Goal: Transaction & Acquisition: Purchase product/service

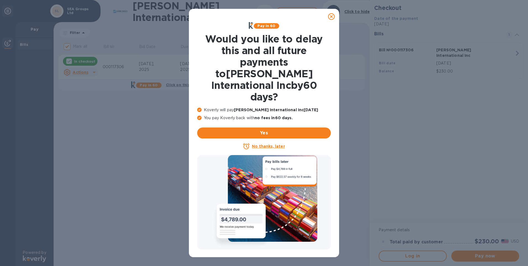
click at [199, 116] on icon at bounding box center [199, 118] width 4 height 4
click at [198, 116] on icon at bounding box center [199, 118] width 4 height 4
click at [267, 160] on div at bounding box center [264, 202] width 134 height 95
click at [267, 159] on div at bounding box center [264, 202] width 134 height 95
click at [283, 161] on div at bounding box center [264, 202] width 134 height 95
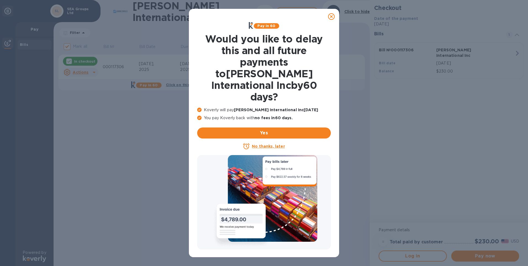
click at [222, 214] on div at bounding box center [264, 202] width 134 height 95
click at [200, 116] on icon at bounding box center [199, 118] width 4 height 4
click at [198, 108] on icon at bounding box center [199, 110] width 4 height 4
click at [333, 18] on icon at bounding box center [331, 16] width 7 height 7
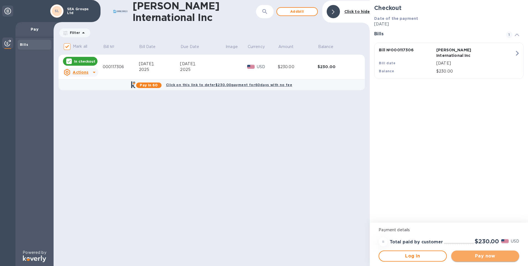
click at [492, 255] on span "Pay now" at bounding box center [485, 256] width 59 height 7
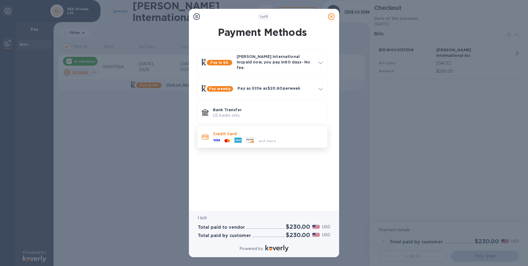
click at [213, 137] on icon at bounding box center [216, 140] width 7 height 7
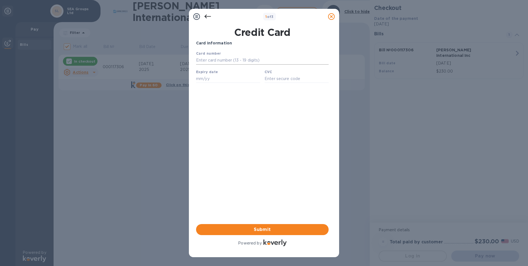
click at [203, 58] on input "text" at bounding box center [262, 60] width 133 height 8
type input "[CREDIT_CARD_NUMBER]"
click at [201, 80] on input "text" at bounding box center [228, 79] width 64 height 8
type input "11/27"
click at [271, 80] on input "text" at bounding box center [297, 79] width 64 height 8
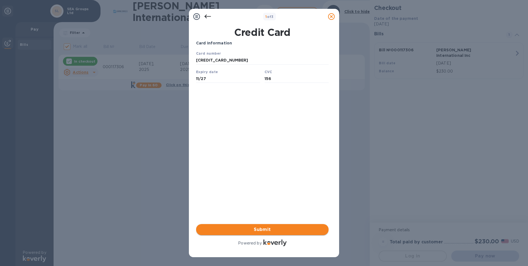
type input "156"
click at [265, 229] on span "Submit" at bounding box center [263, 230] width 124 height 7
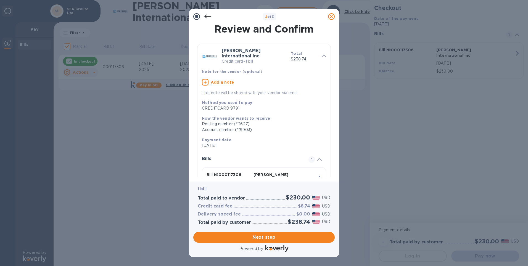
click at [224, 80] on u "Add a note" at bounding box center [222, 82] width 23 height 4
click at [224, 81] on textarea at bounding box center [260, 83] width 116 height 5
type textarea "pay for the SEA's container CTF"
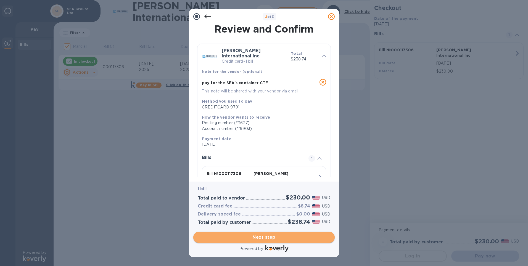
click at [292, 239] on span "Next step" at bounding box center [264, 237] width 133 height 7
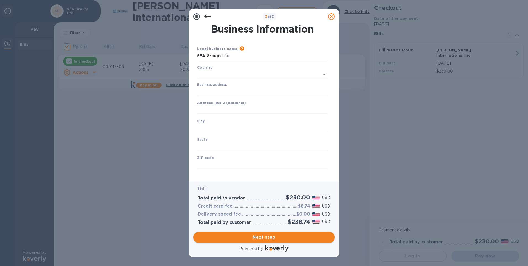
type input "[GEOGRAPHIC_DATA]"
click at [209, 90] on input "Business address" at bounding box center [262, 90] width 130 height 8
type input "[STREET_ADDRESS]"
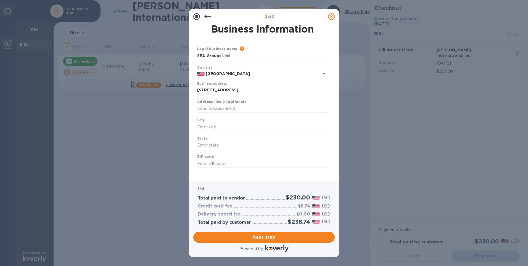
click at [209, 124] on input "text" at bounding box center [262, 127] width 130 height 8
type input "[GEOGRAPHIC_DATA]"
click at [225, 145] on input "text" at bounding box center [262, 146] width 130 height 8
type input "NV"
click at [221, 163] on input "text" at bounding box center [262, 164] width 130 height 8
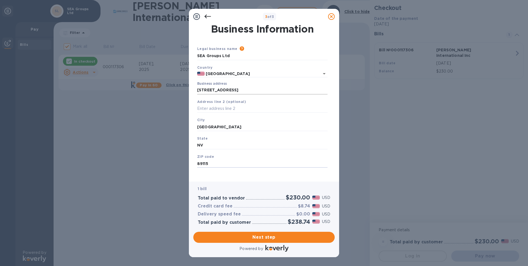
type input "89115"
click at [252, 92] on input "[STREET_ADDRESS]" at bounding box center [262, 90] width 130 height 8
drag, startPoint x: 256, startPoint y: 90, endPoint x: 175, endPoint y: 82, distance: 81.5
click at [175, 82] on div "3 of 3 Business Information Legal business name Please provide the legal name t…" at bounding box center [264, 133] width 528 height 266
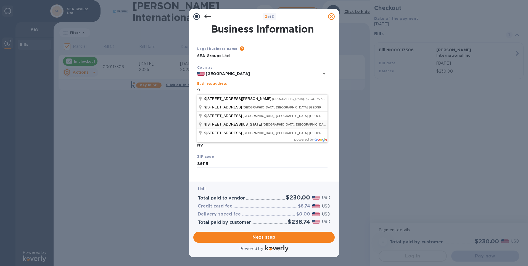
type input "[STREET_ADDRESS]"
click at [191, 126] on div "Business Information Legal business name Please provide the legal name that app…" at bounding box center [264, 103] width 150 height 158
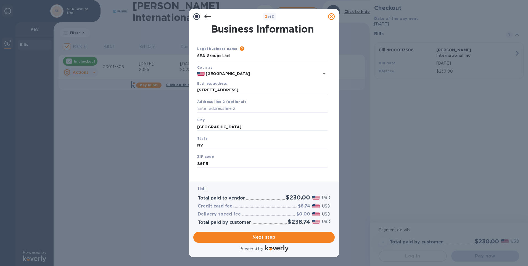
drag, startPoint x: 232, startPoint y: 127, endPoint x: 194, endPoint y: 122, distance: 38.1
click at [194, 122] on div "Business Information Legal business name Please provide the legal name that app…" at bounding box center [264, 100] width 142 height 153
type input "[PERSON_NAME]"
drag, startPoint x: 215, startPoint y: 162, endPoint x: 203, endPoint y: 161, distance: 12.5
click at [203, 161] on input "89115" at bounding box center [262, 164] width 130 height 8
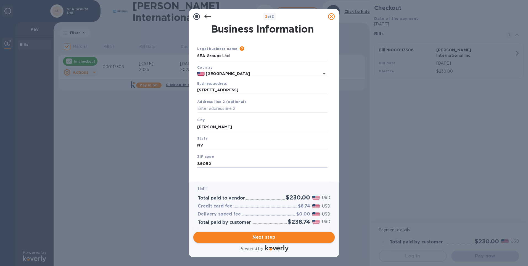
type input "89052"
click at [246, 239] on span "Next step" at bounding box center [264, 237] width 133 height 7
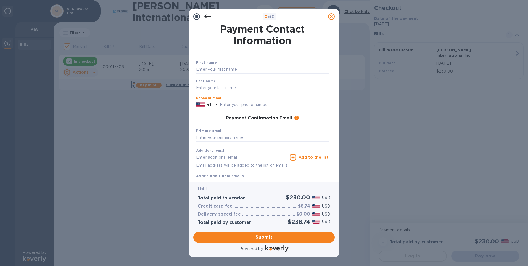
click at [228, 105] on input "text" at bounding box center [274, 105] width 109 height 8
type input "7026895384"
type input "[PERSON_NAME]"
type input "[EMAIL_ADDRESS][DOMAIN_NAME]"
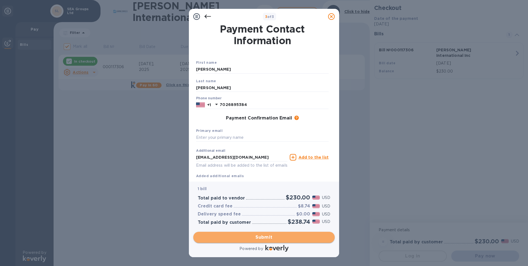
click at [260, 237] on span "Submit" at bounding box center [264, 237] width 133 height 7
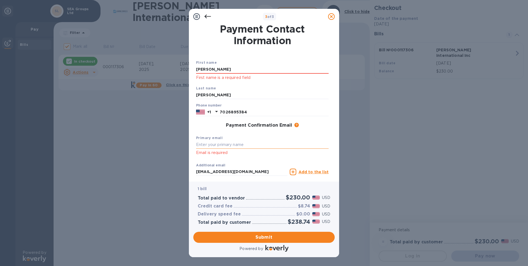
click at [200, 144] on input "text" at bounding box center [262, 145] width 133 height 8
type input "[EMAIL_ADDRESS][DOMAIN_NAME]"
click at [262, 238] on span "Submit" at bounding box center [264, 237] width 133 height 7
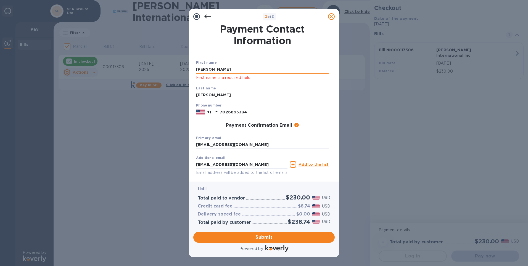
click at [219, 68] on input "[PERSON_NAME]" at bounding box center [262, 70] width 133 height 8
click at [203, 70] on input "[PERSON_NAME]" at bounding box center [262, 70] width 133 height 8
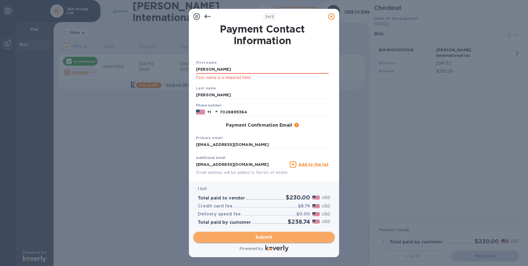
click at [274, 239] on span "Submit" at bounding box center [264, 237] width 133 height 7
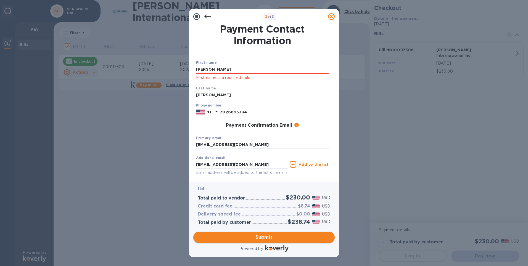
click at [277, 238] on span "Submit" at bounding box center [264, 237] width 133 height 7
click at [214, 69] on input "[PERSON_NAME]" at bounding box center [262, 70] width 133 height 8
click at [216, 67] on input "KETING" at bounding box center [262, 70] width 133 height 8
type input "KETING"
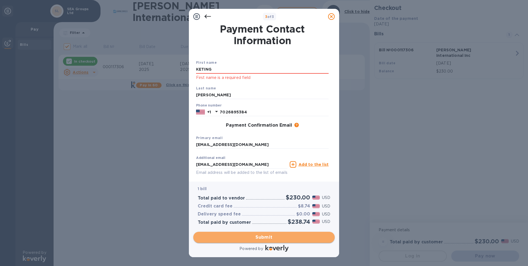
click at [274, 236] on span "Submit" at bounding box center [264, 237] width 133 height 7
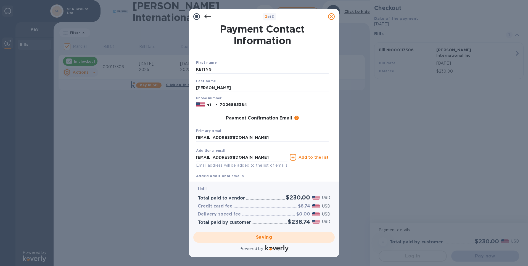
checkbox input "false"
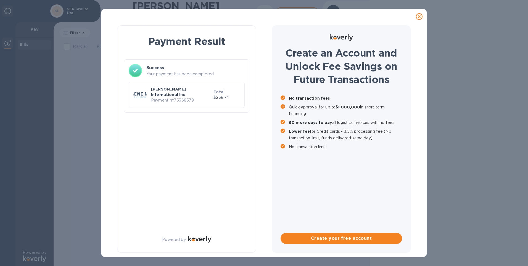
click at [420, 18] on icon at bounding box center [419, 16] width 7 height 7
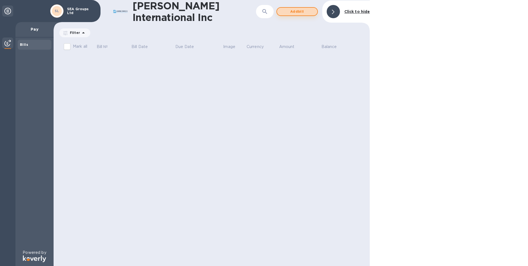
click at [297, 12] on span "Add bill" at bounding box center [298, 11] width 32 height 7
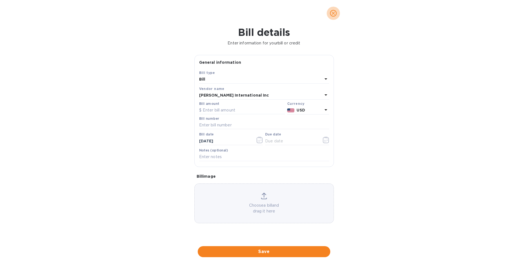
click at [334, 13] on icon "close" at bounding box center [334, 14] width 6 height 6
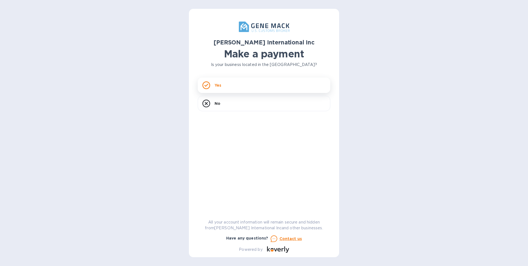
click at [212, 87] on div "Yes" at bounding box center [264, 85] width 133 height 15
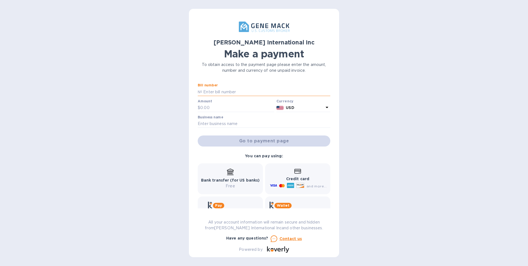
click at [204, 90] on input "text" at bounding box center [266, 92] width 128 height 8
paste input "000117306"
type input "000117306"
click at [207, 106] on input "text" at bounding box center [237, 108] width 74 height 8
click at [212, 107] on input "1,119,169" at bounding box center [237, 108] width 74 height 8
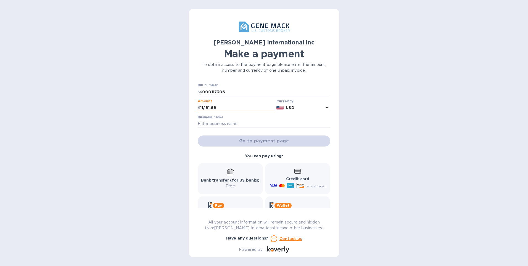
scroll to position [22, 0]
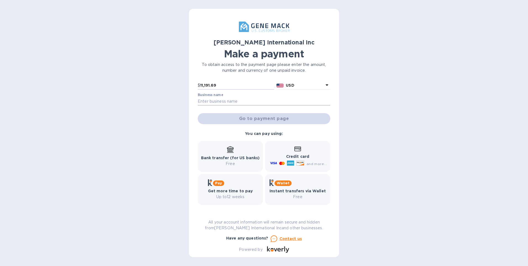
type input "11,191.69"
click at [227, 103] on input "text" at bounding box center [264, 102] width 133 height 8
type input "SEA Groups Ltd"
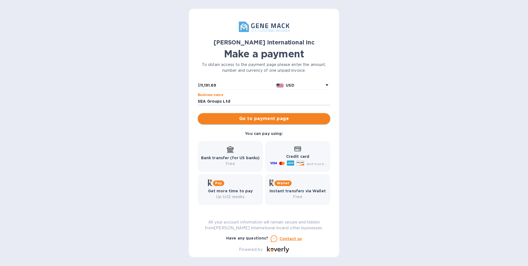
click at [228, 118] on span "Go to payment page" at bounding box center [264, 119] width 124 height 7
